Goal: Task Accomplishment & Management: Manage account settings

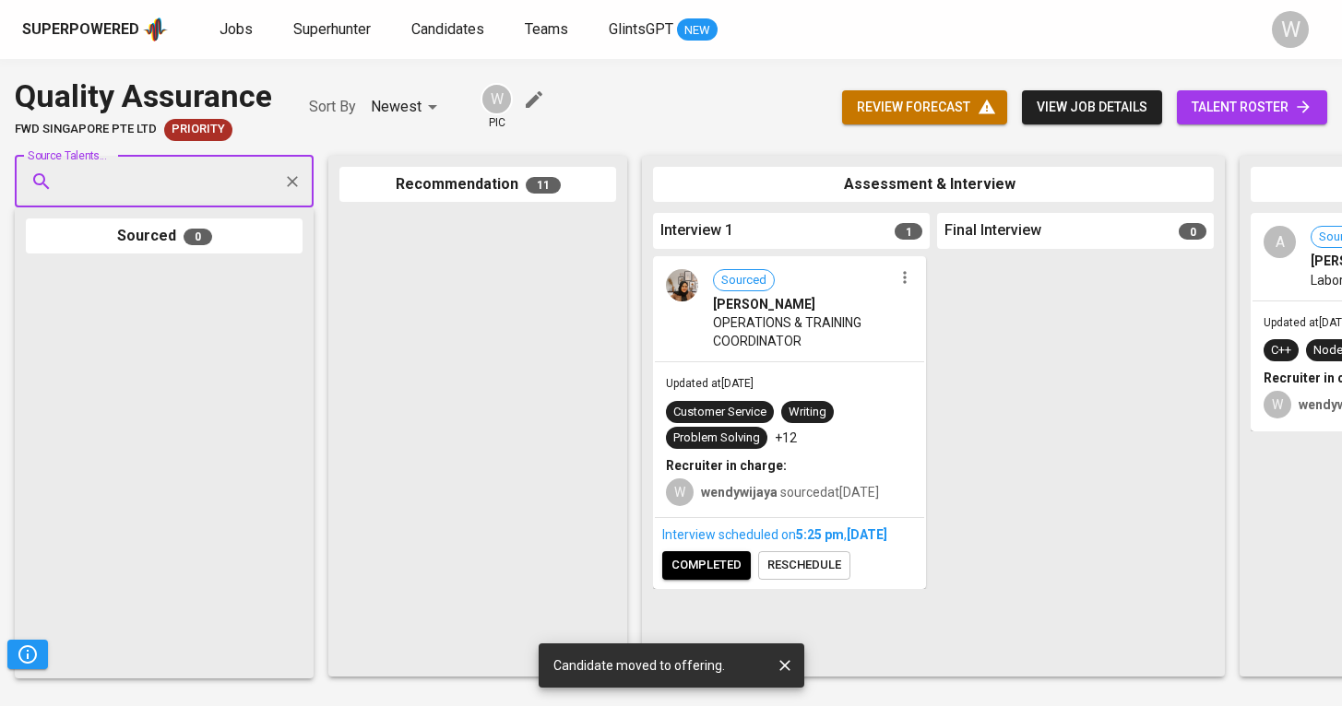
scroll to position [2438, 0]
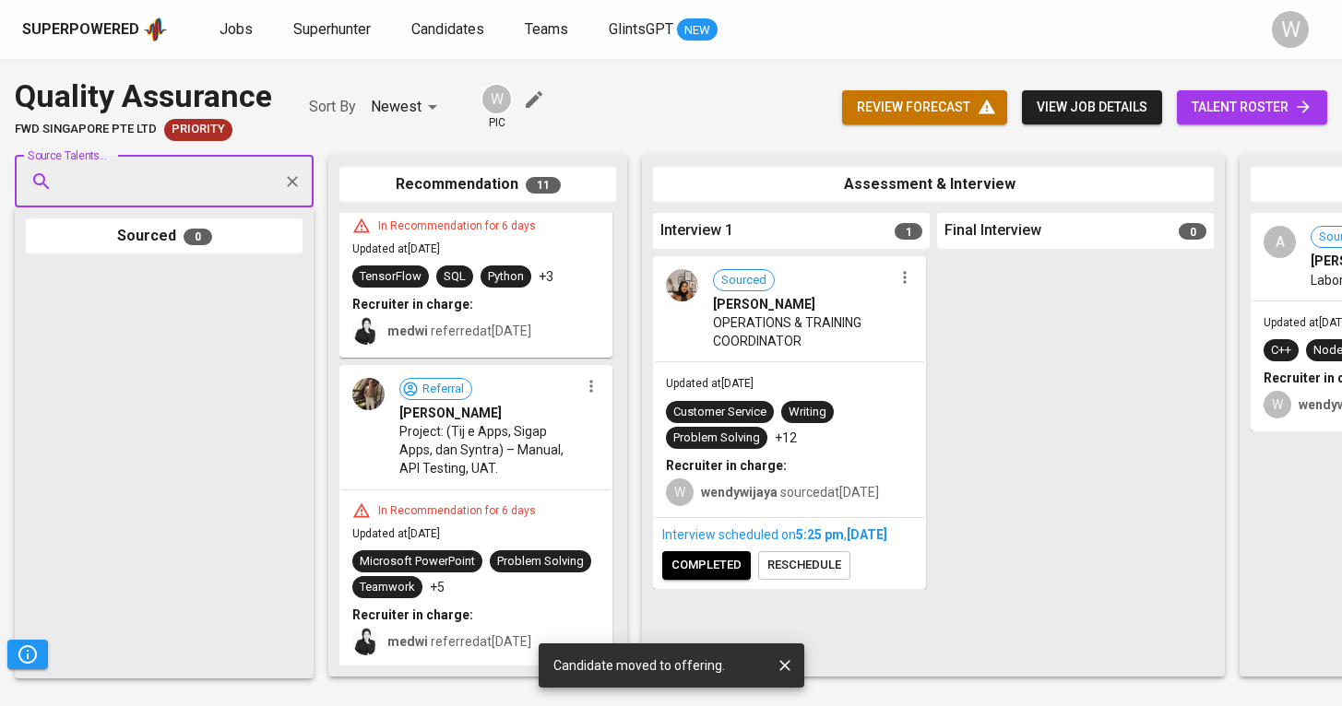
click at [352, 29] on span "Superhunter" at bounding box center [331, 29] width 77 height 18
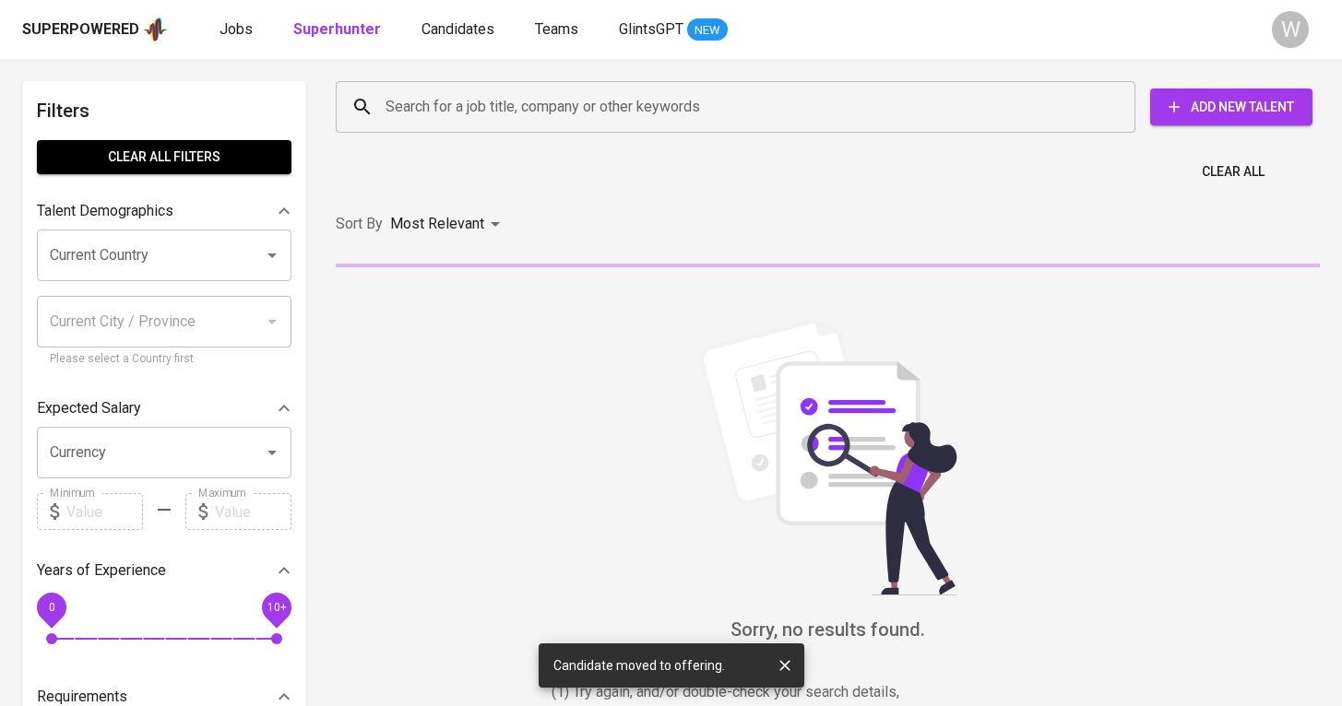
click at [415, 78] on div "Search for a job title, company or other keywords Search for a job title, compa…" at bounding box center [824, 106] width 984 height 59
click at [422, 109] on input "Search for a job title, company or other keywords" at bounding box center [740, 106] width 718 height 35
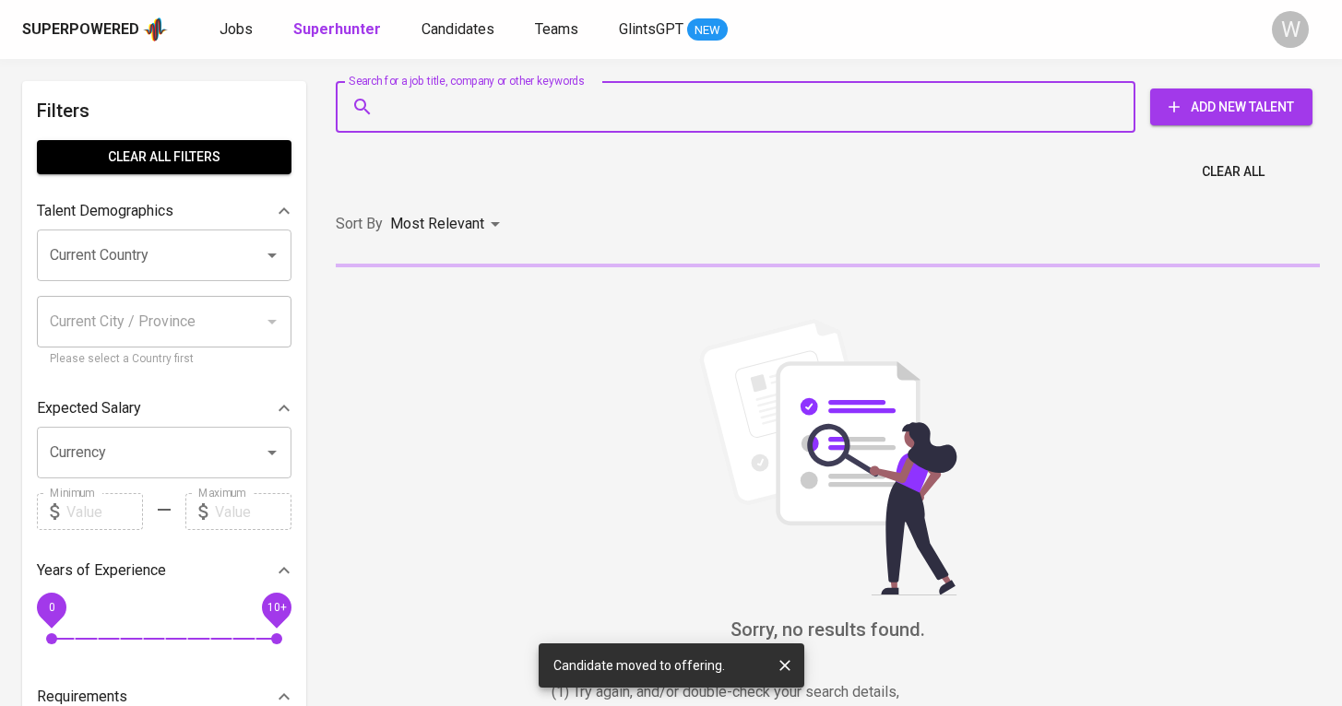
paste input "[EMAIL_ADDRESS]"
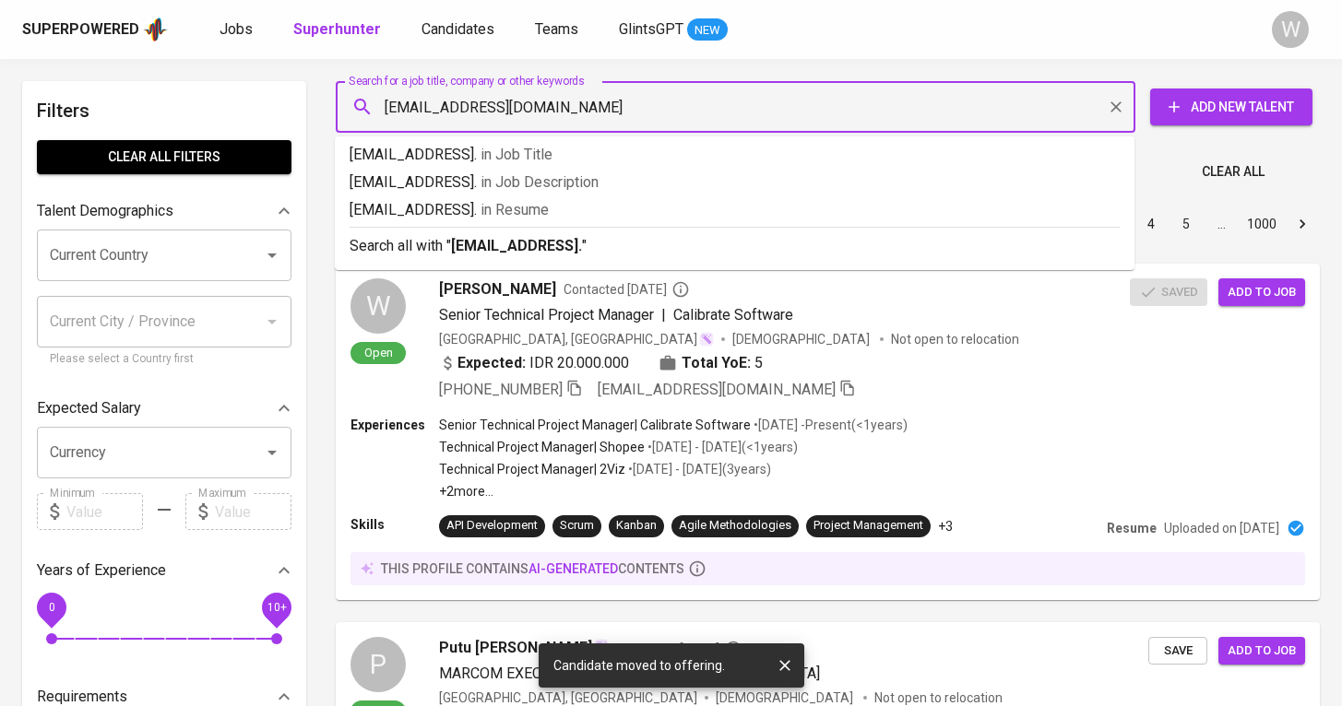
type input "[EMAIL_ADDRESS][DOMAIN_NAME]"
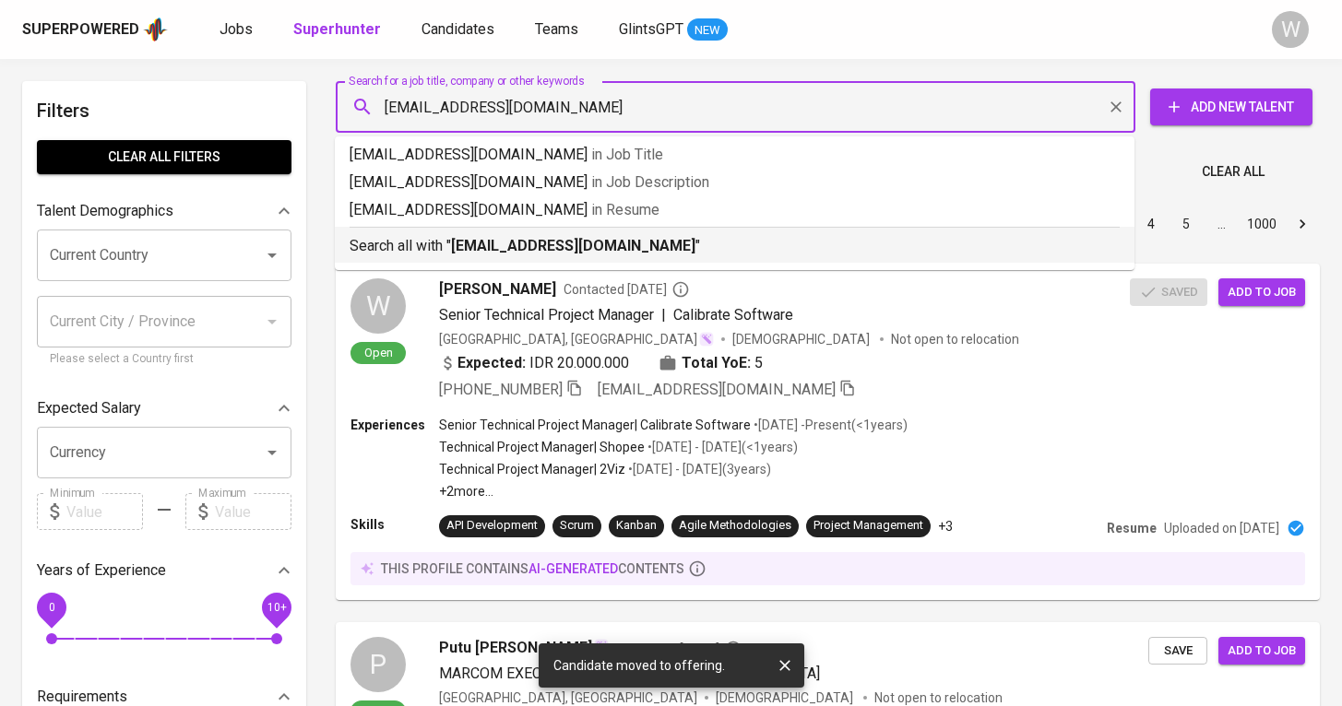
click at [527, 234] on div "Search all with " [EMAIL_ADDRESS][DOMAIN_NAME] "" at bounding box center [734, 242] width 770 height 30
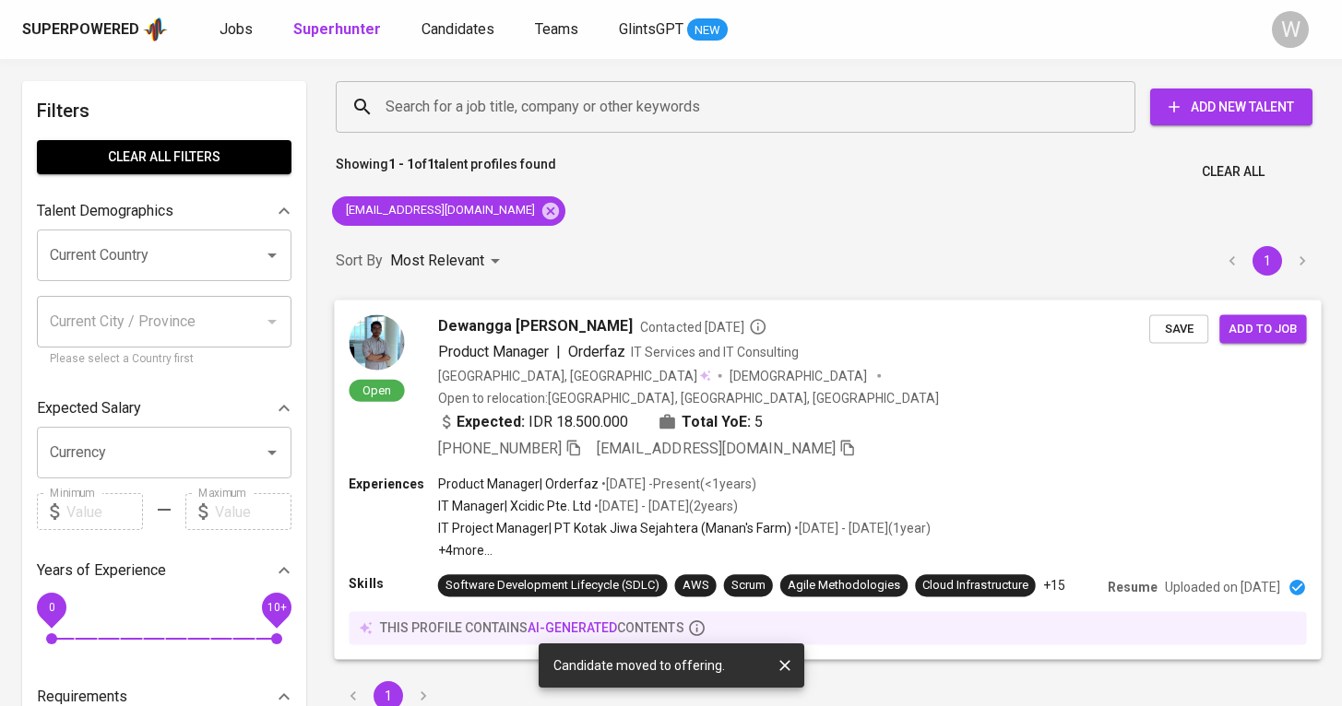
click at [574, 314] on div "Open Dewangga [PERSON_NAME] Contacted [DATE] Product Manager | Orderfaz IT Serv…" at bounding box center [827, 387] width 987 height 175
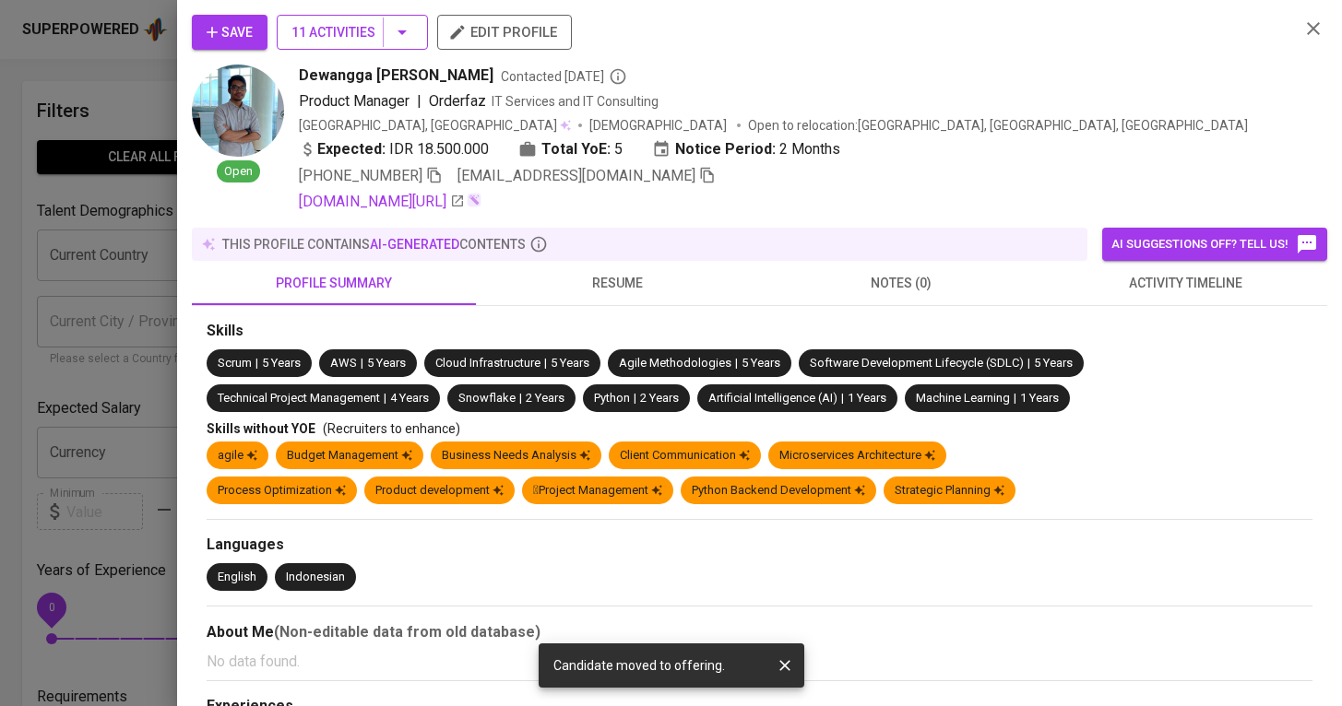
click at [335, 22] on span "11 Activities" at bounding box center [352, 32] width 122 height 23
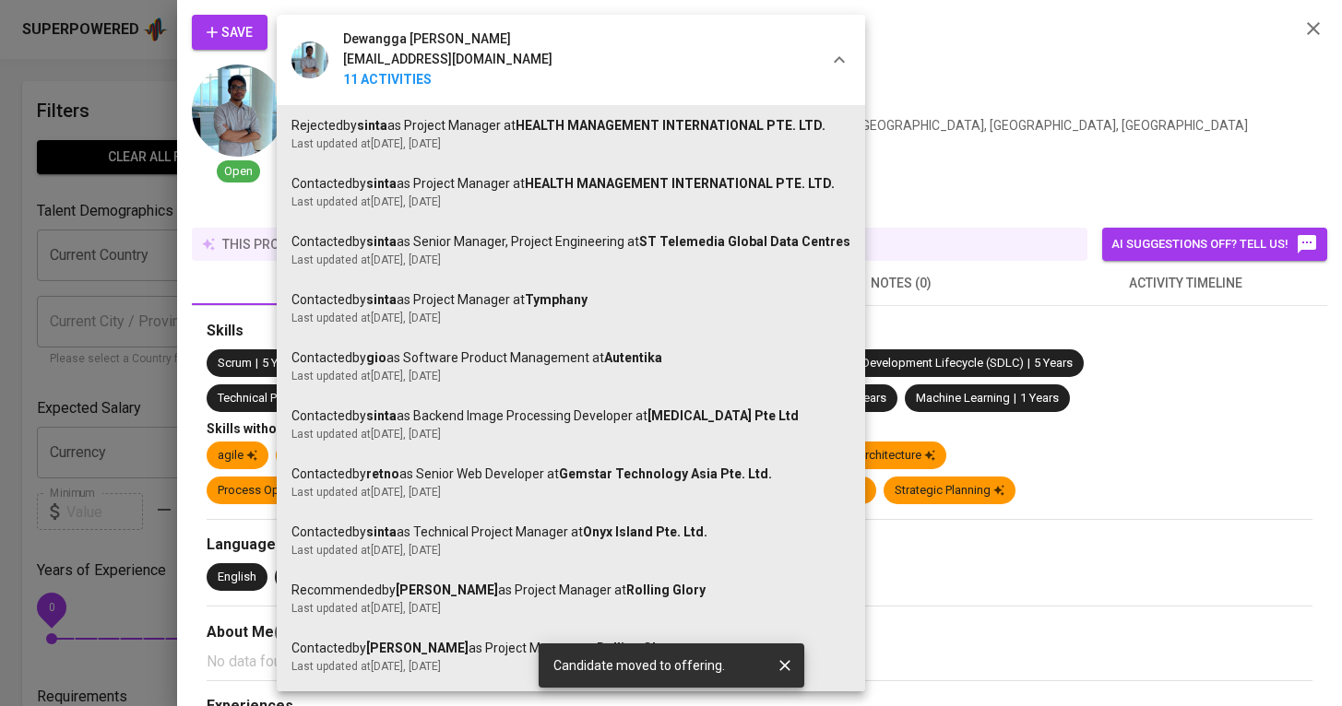
click at [132, 220] on div at bounding box center [671, 353] width 1342 height 706
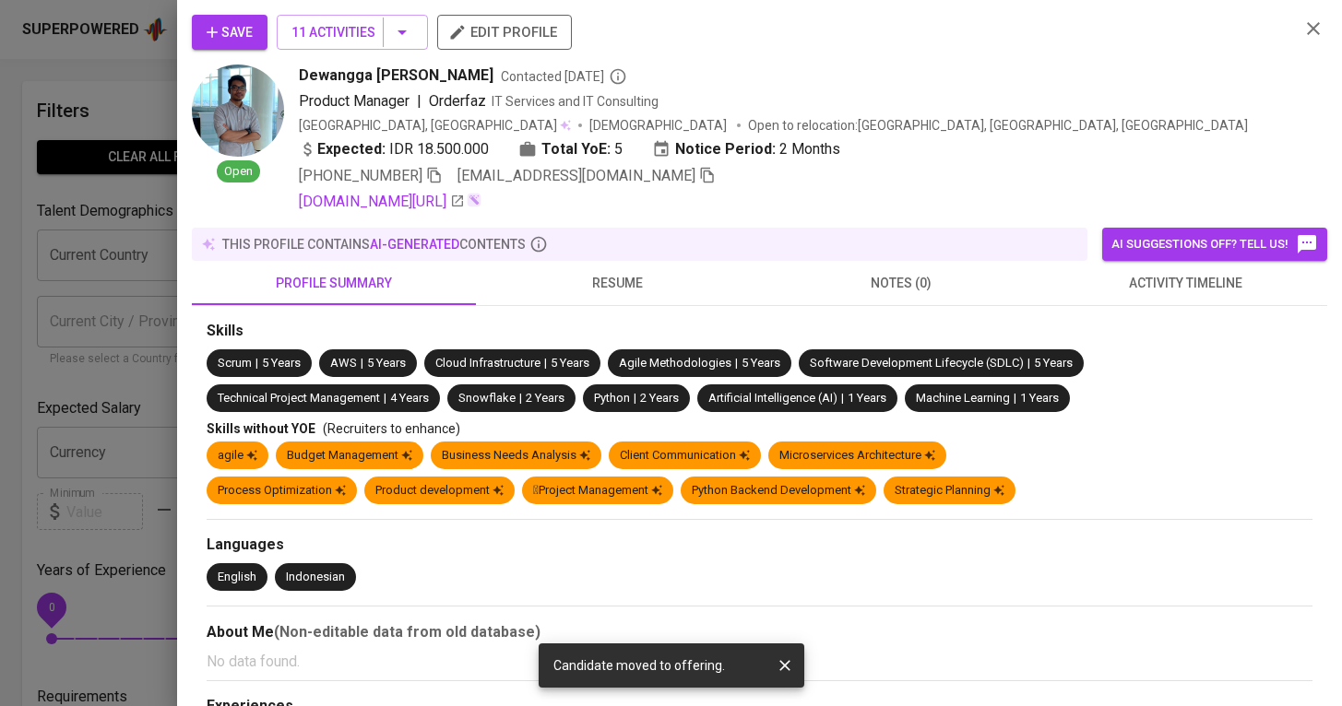
click at [118, 259] on div at bounding box center [671, 353] width 1342 height 706
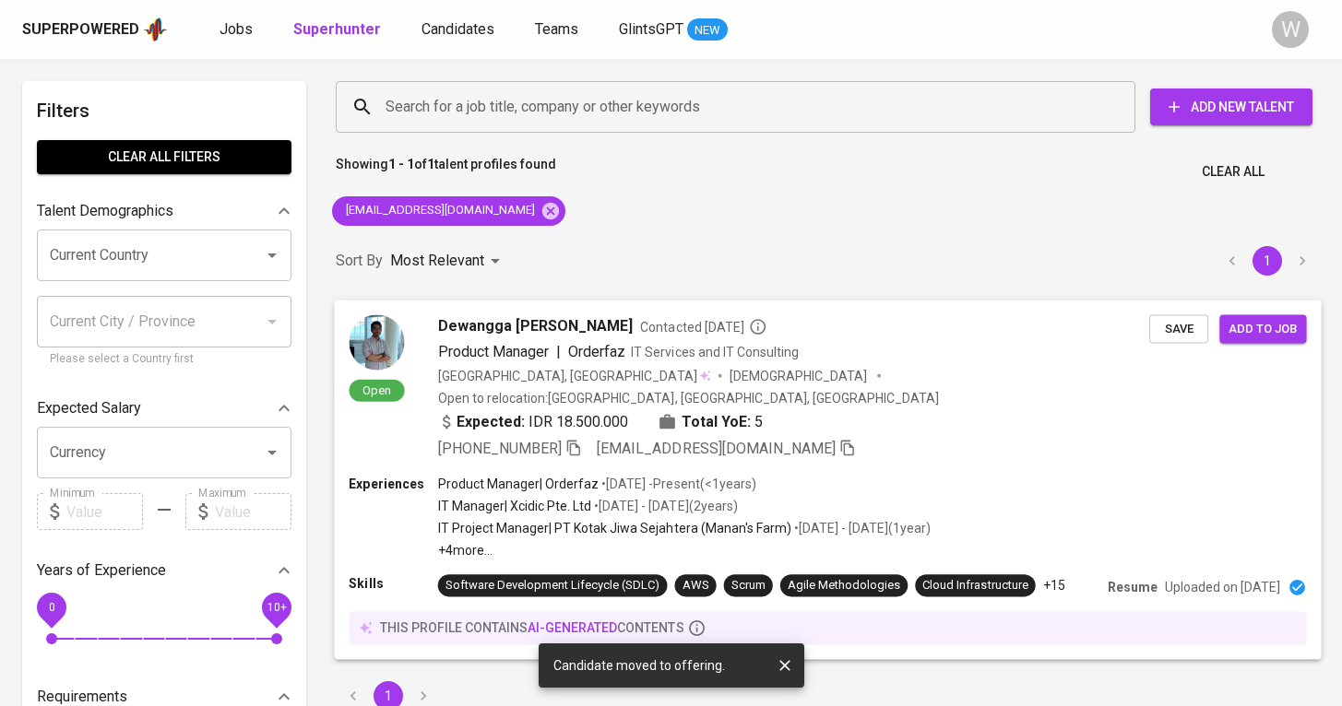
click at [1199, 326] on span "Save" at bounding box center [1178, 328] width 41 height 21
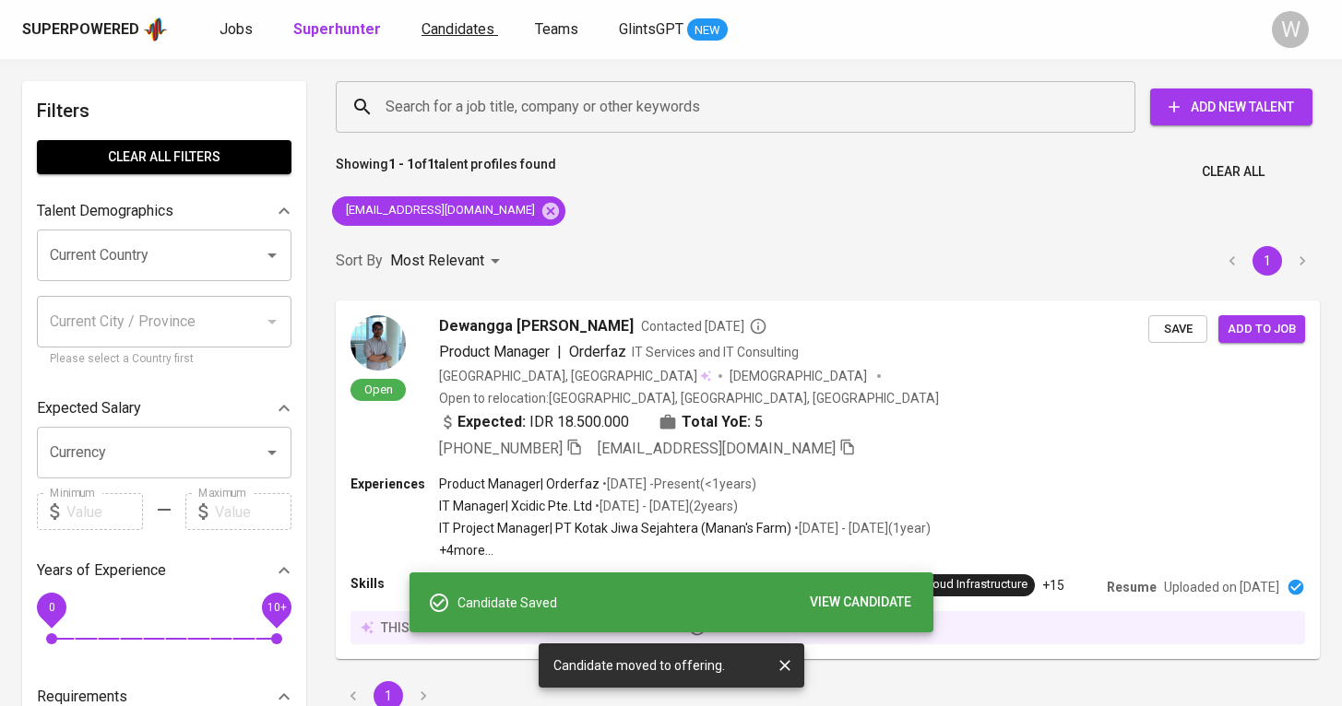
click at [441, 22] on span "Candidates" at bounding box center [457, 29] width 73 height 18
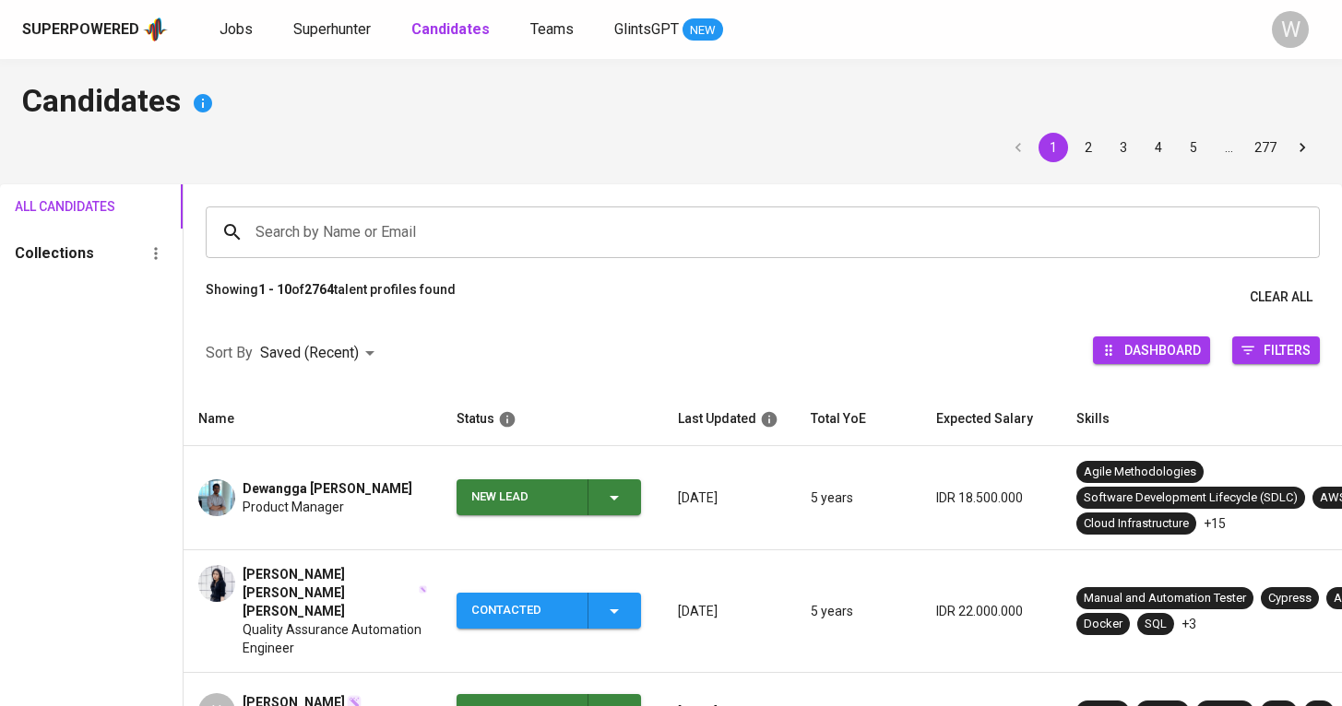
click at [603, 515] on div "New Lead" at bounding box center [548, 497] width 154 height 36
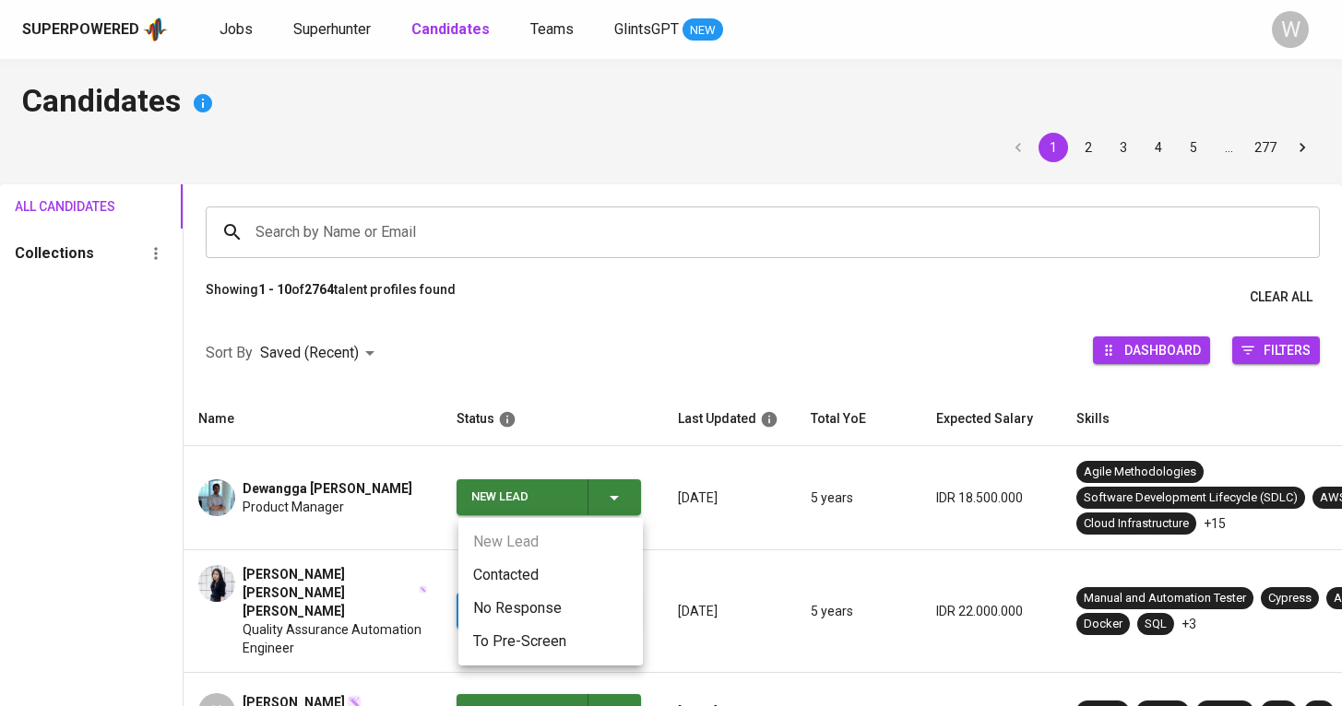
click at [544, 569] on li "Contacted" at bounding box center [550, 575] width 184 height 33
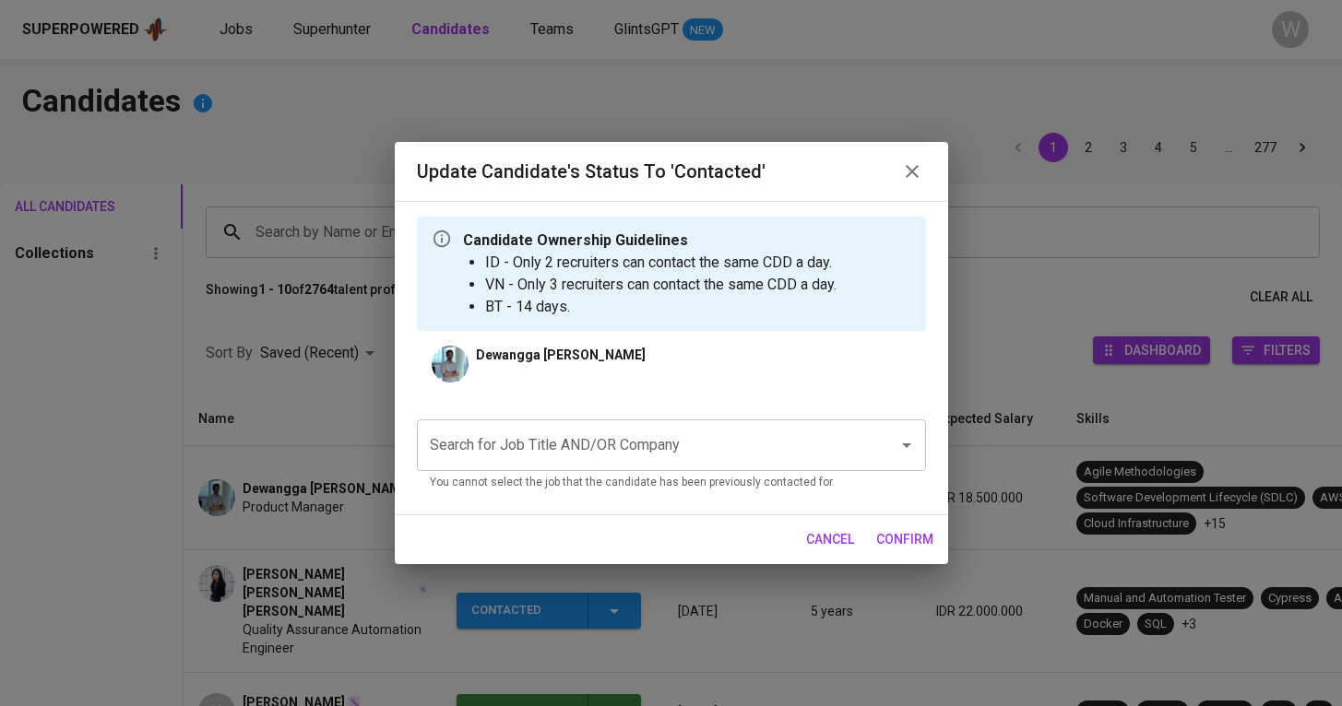
click at [595, 393] on div "[PERSON_NAME] Search for Job Title AND/OR Company Search for Job Title AND/OR C…" at bounding box center [671, 423] width 509 height 154
click at [573, 449] on input "Search for Job Title AND/OR Company" at bounding box center [645, 445] width 441 height 35
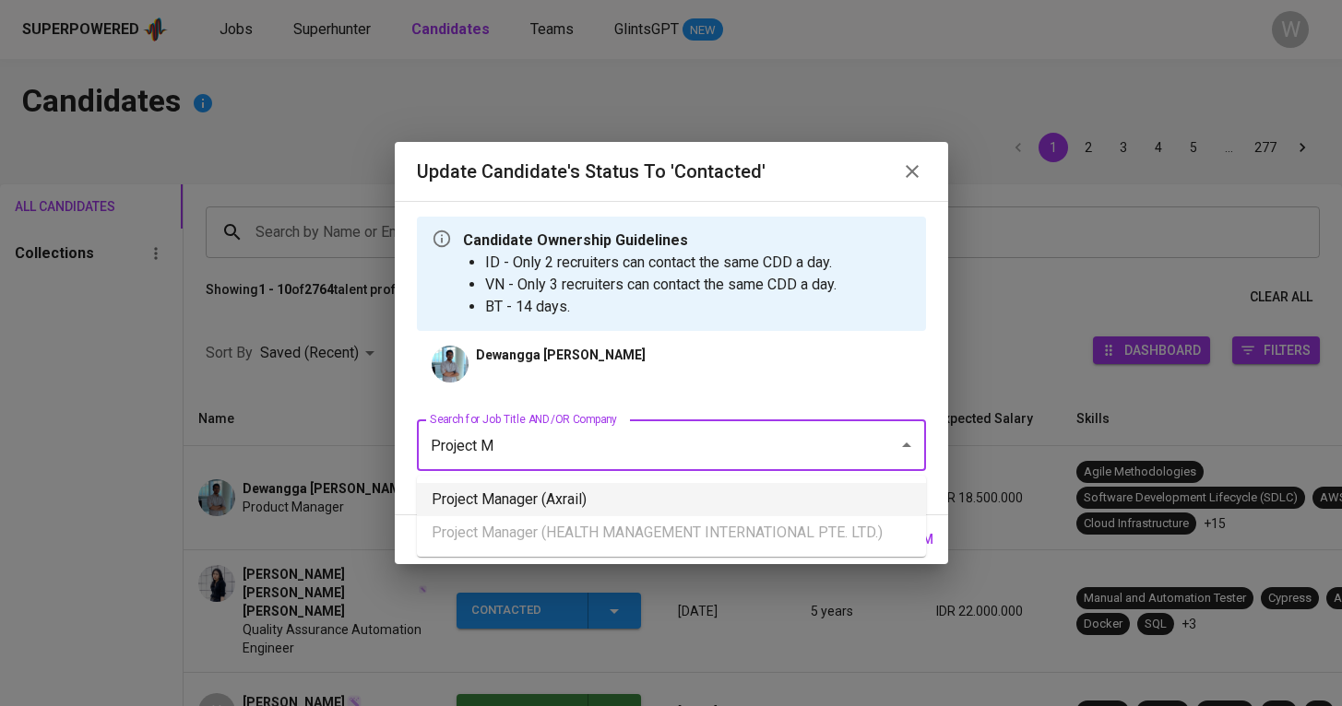
click at [557, 491] on li "Project Manager (Axrail)" at bounding box center [671, 499] width 509 height 33
type input "Project M"
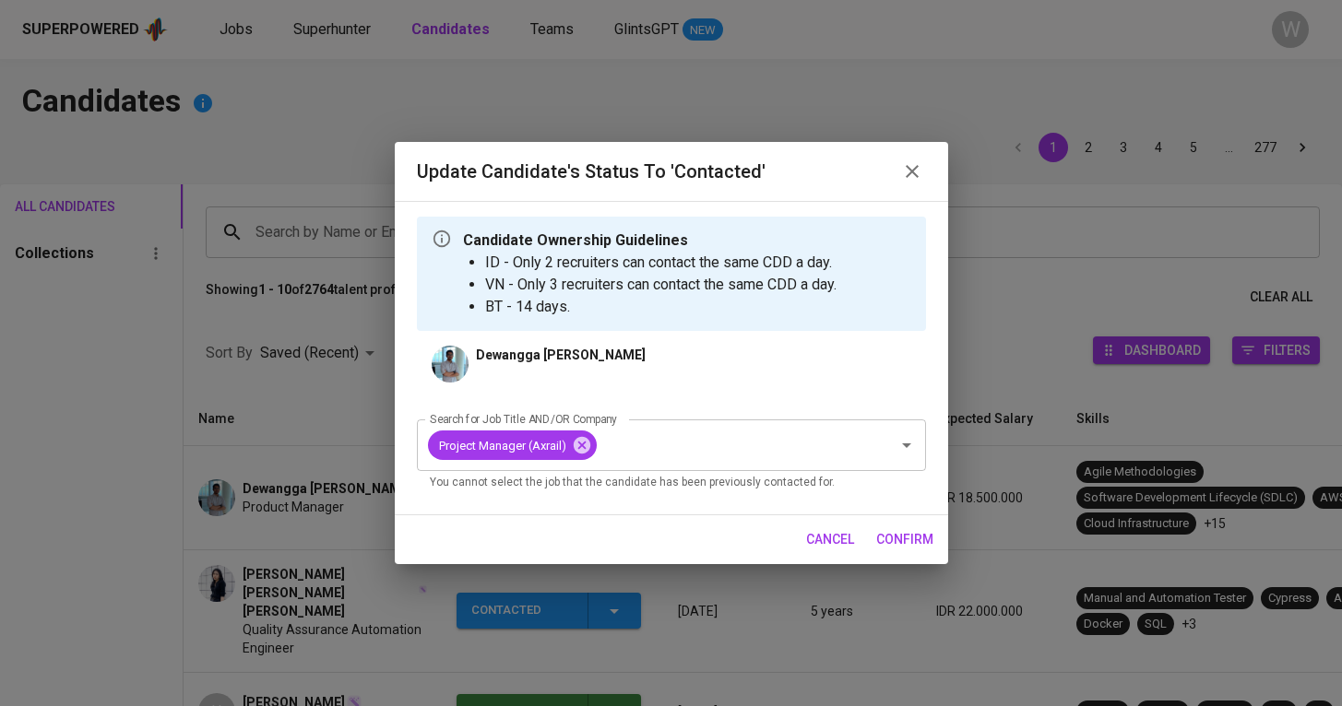
click at [932, 531] on span "confirm" at bounding box center [904, 539] width 57 height 23
